Goal: Submit feedback/report problem

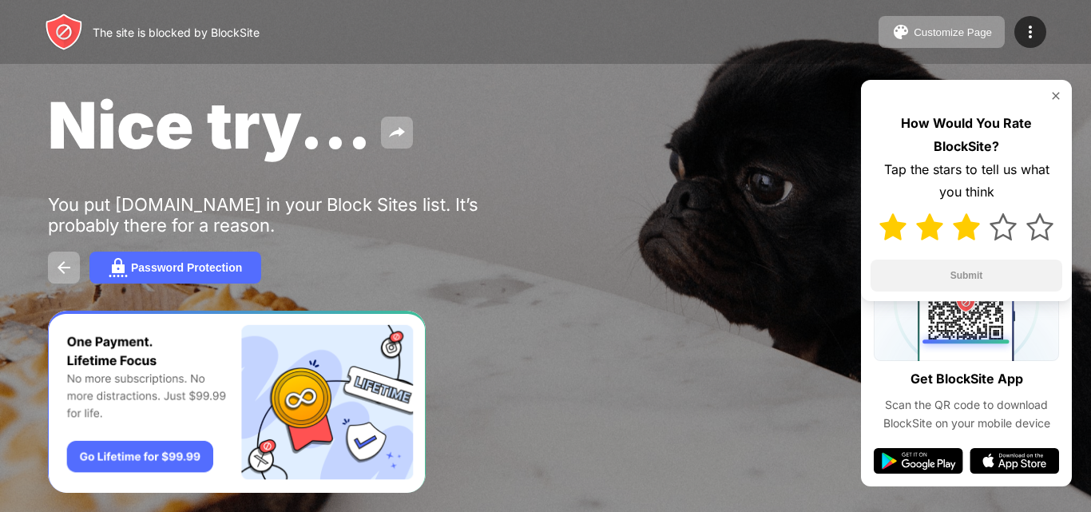
click at [955, 237] on img at bounding box center [966, 226] width 27 height 27
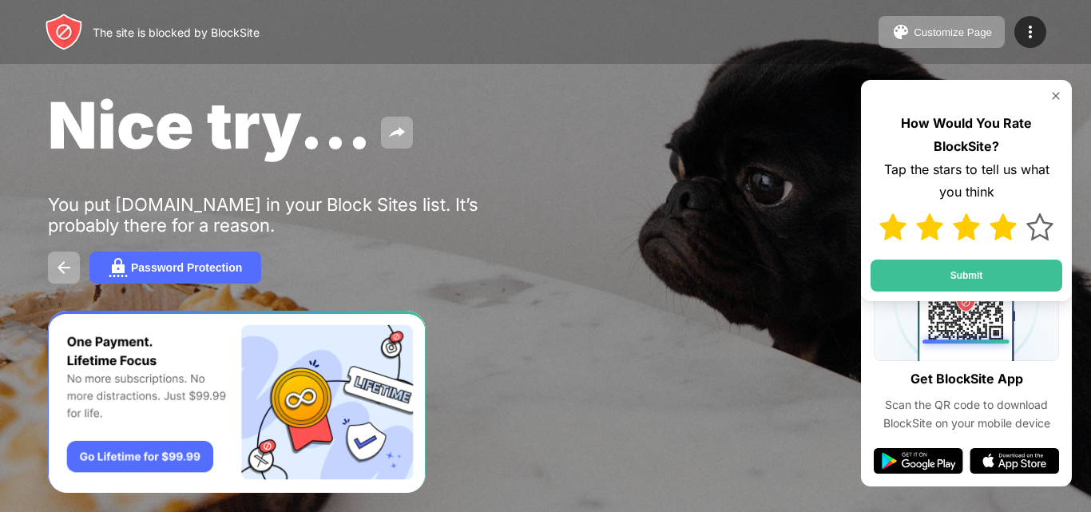
click at [1014, 221] on img at bounding box center [1003, 226] width 27 height 27
click at [1040, 229] on img at bounding box center [1040, 226] width 27 height 27
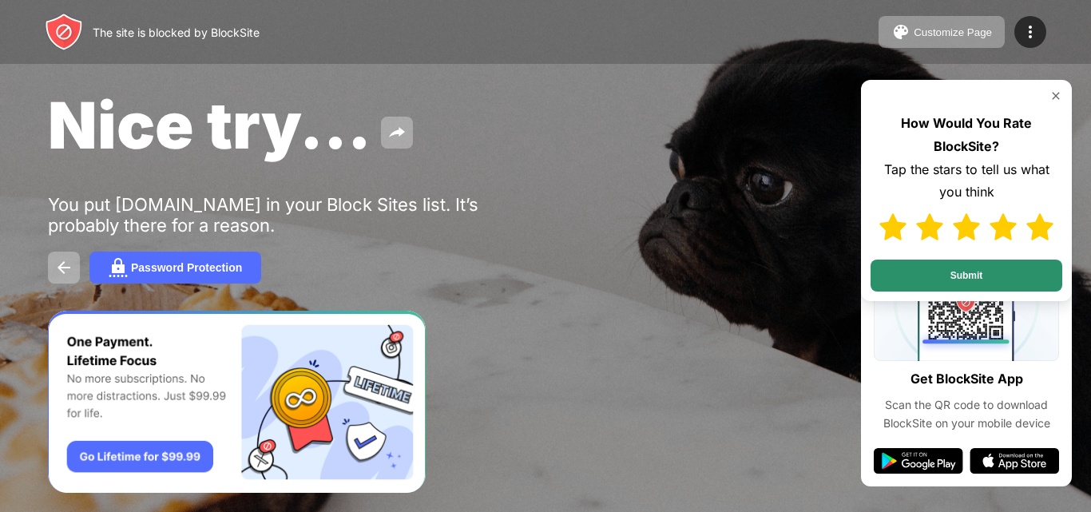
click at [946, 278] on button "Submit" at bounding box center [967, 276] width 192 height 32
